Goal: Information Seeking & Learning: Learn about a topic

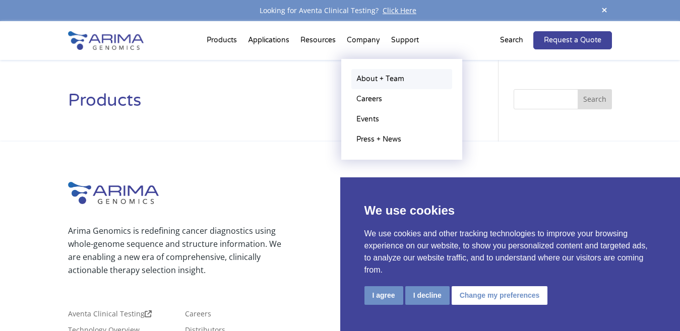
click at [369, 77] on link "About + Team" at bounding box center [401, 79] width 101 height 20
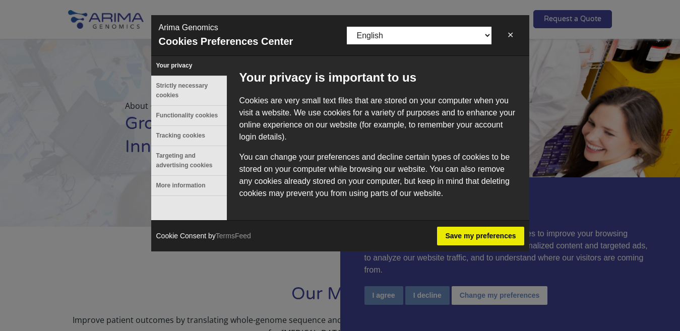
click at [507, 35] on button "✕" at bounding box center [510, 35] width 23 height 20
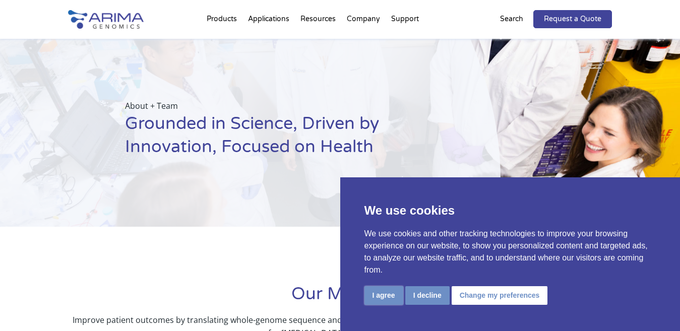
click at [375, 297] on button "I agree" at bounding box center [383, 295] width 39 height 19
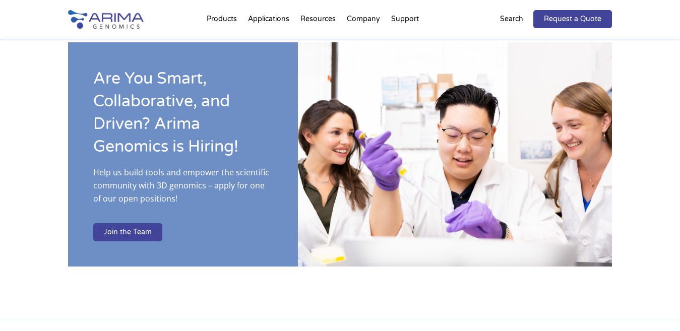
scroll to position [1619, 0]
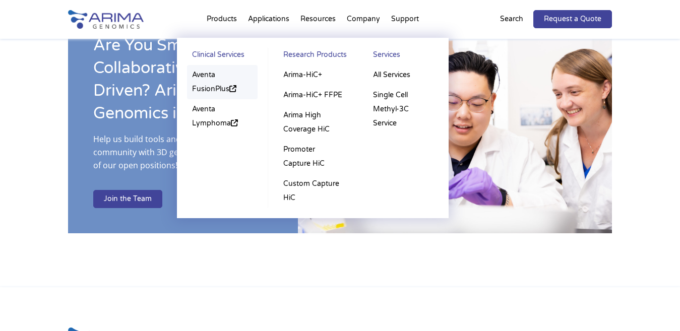
click at [205, 72] on link "Aventa FusionPlus" at bounding box center [222, 82] width 71 height 34
